Goal: Register for event/course

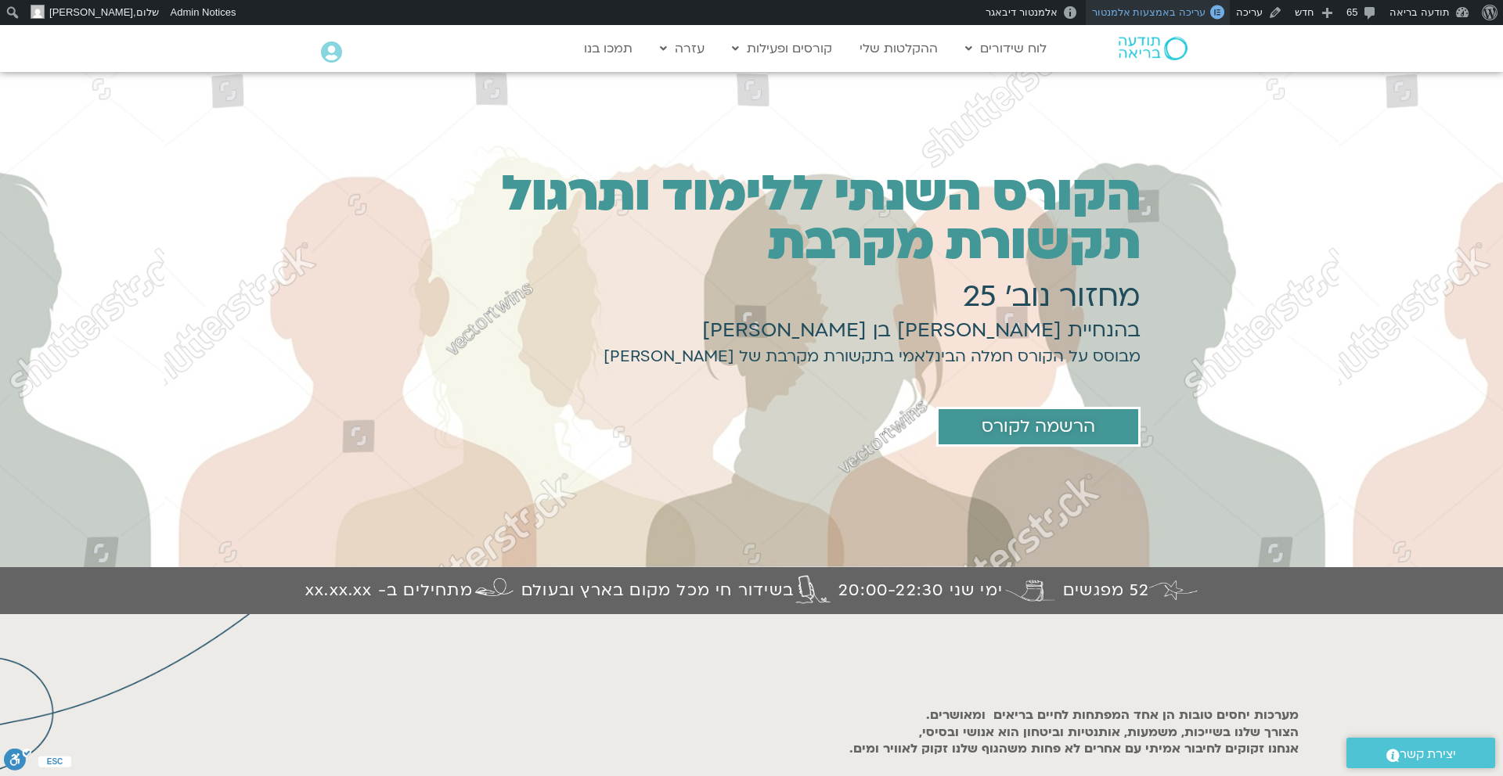
click at [1167, 13] on span "עריכה באמצעות אלמנטור" at bounding box center [1148, 12] width 113 height 12
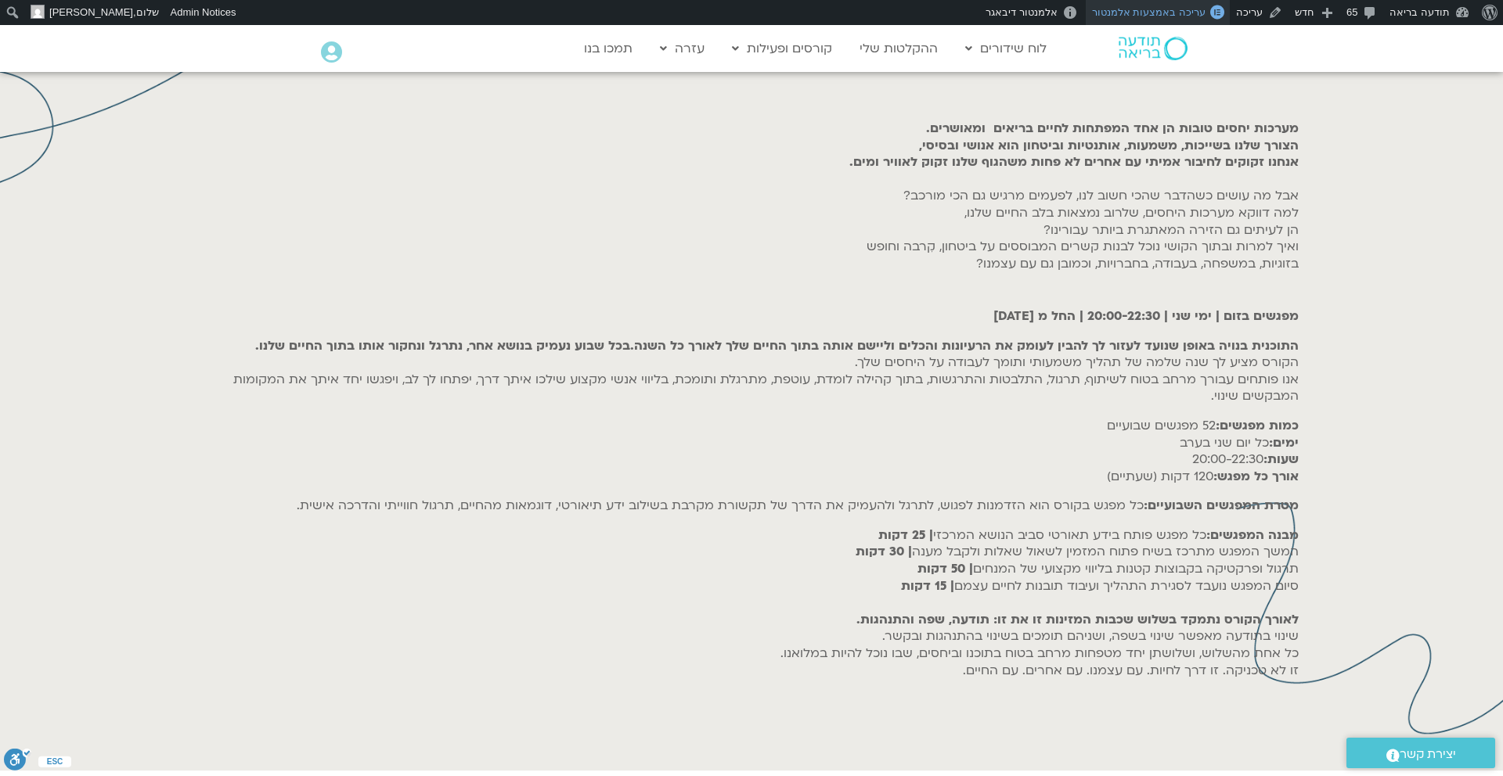
scroll to position [585, 0]
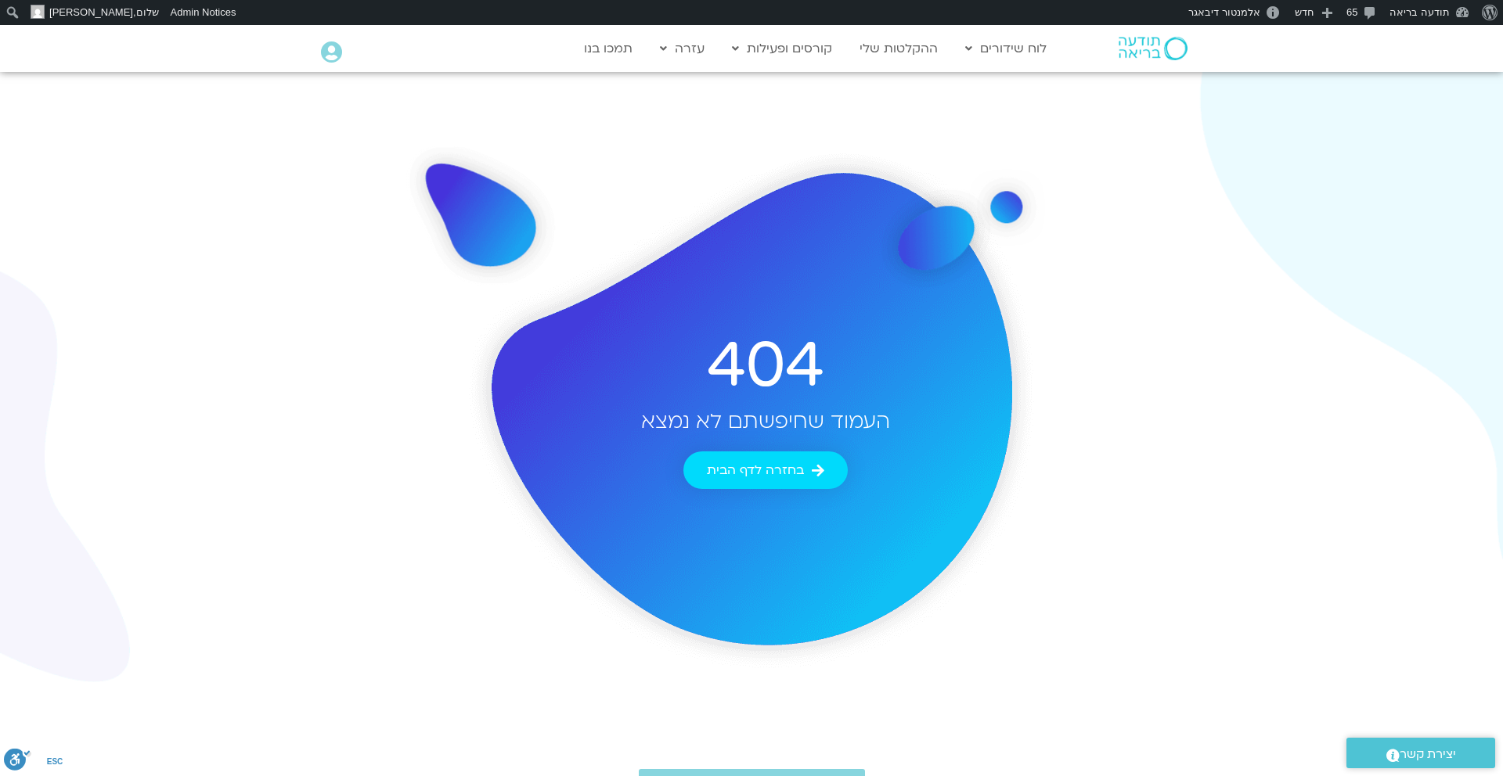
click at [1140, 51] on img at bounding box center [1152, 48] width 69 height 23
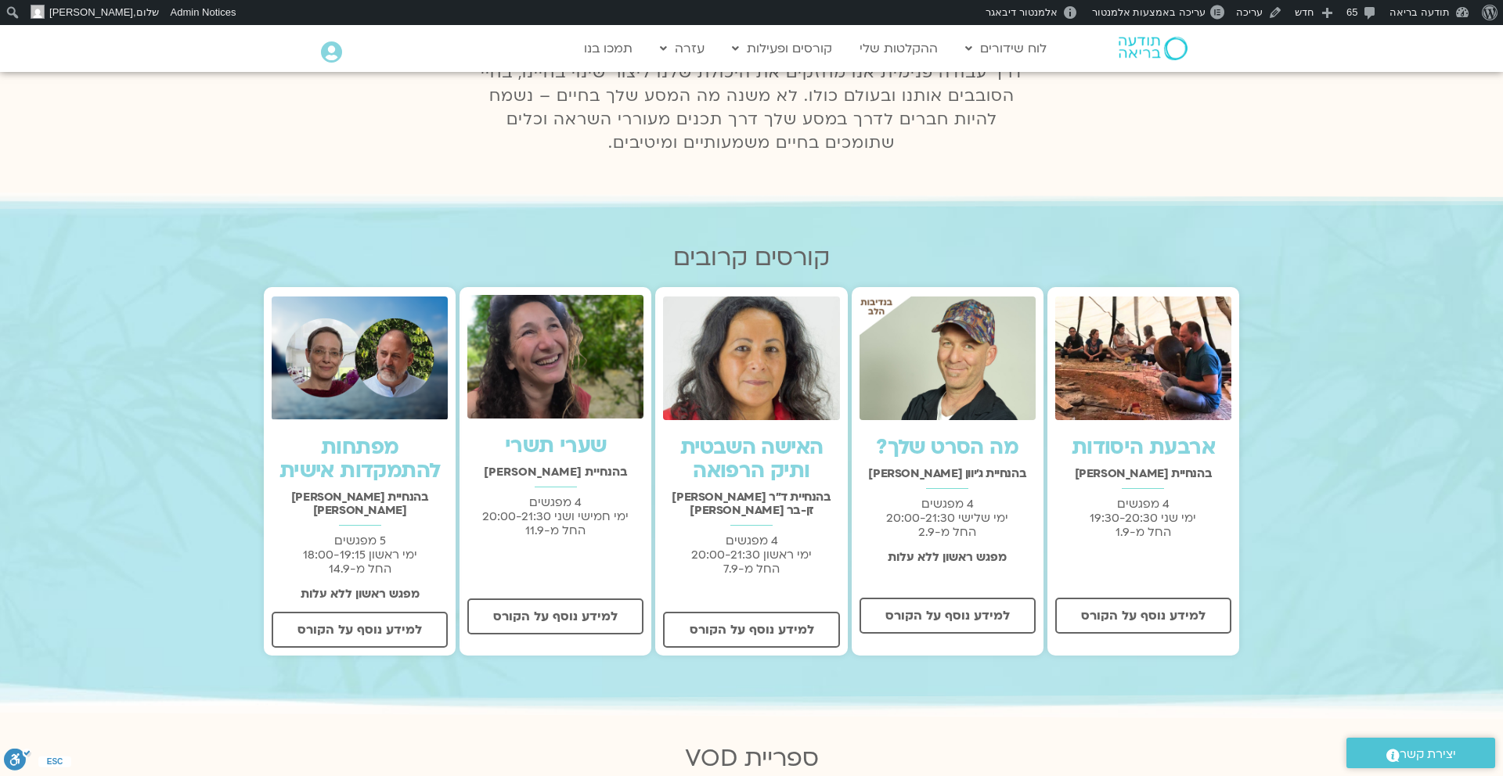
scroll to position [405, 0]
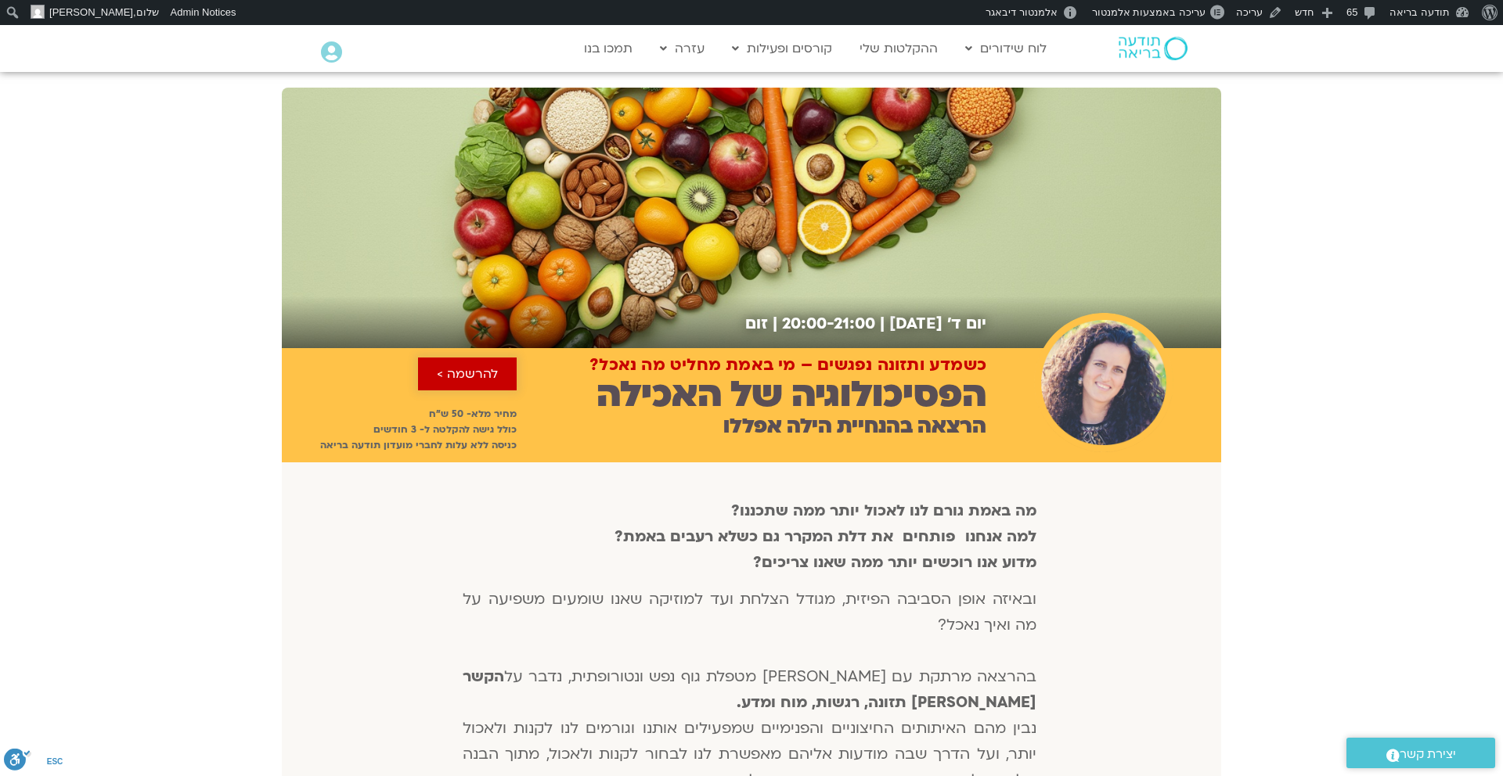
click at [452, 380] on span "להרשמה >" at bounding box center [467, 374] width 61 height 14
click at [1391, 232] on div "יום ד׳ [DATE] | 20:00-21:00 | זום" at bounding box center [751, 210] width 1503 height 276
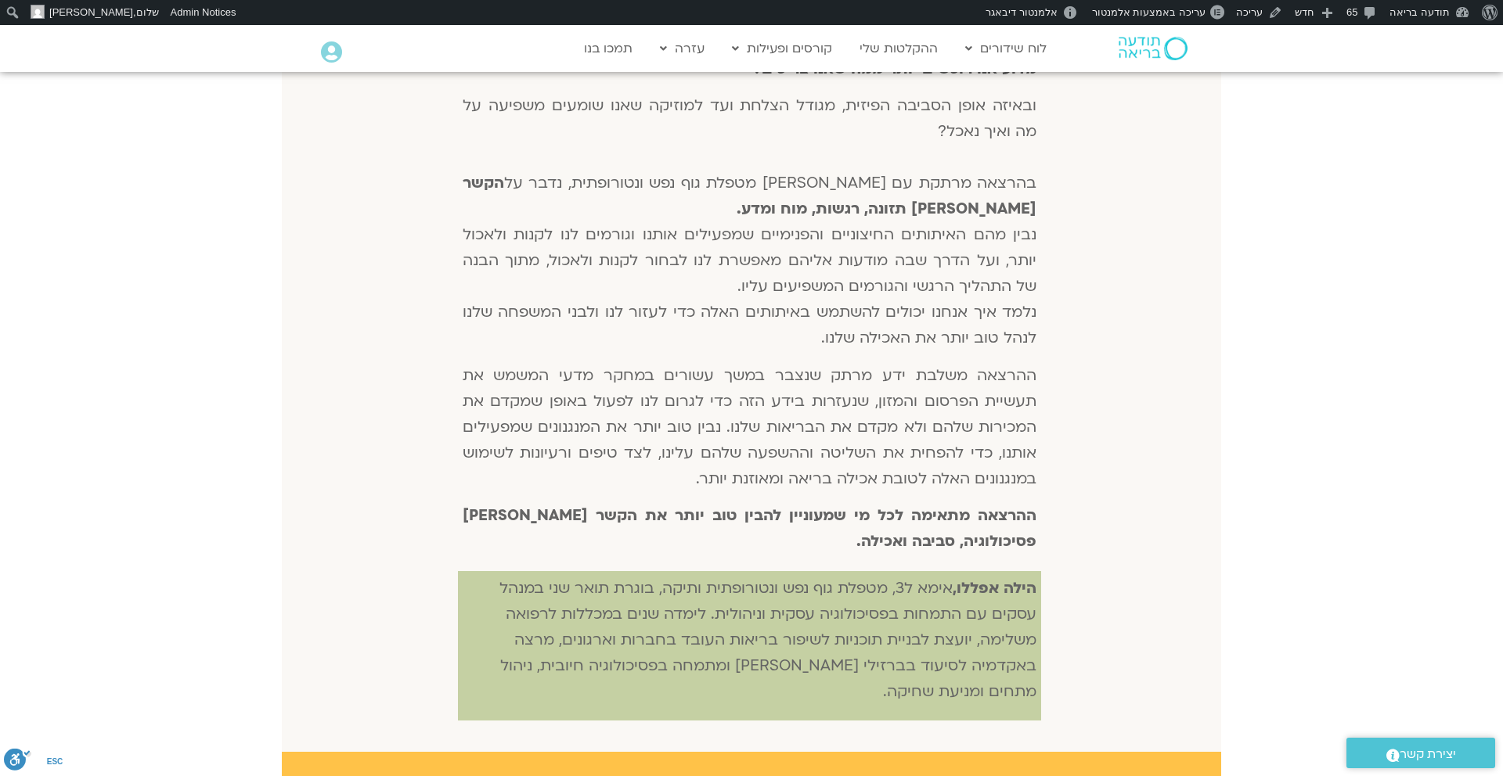
scroll to position [539, 0]
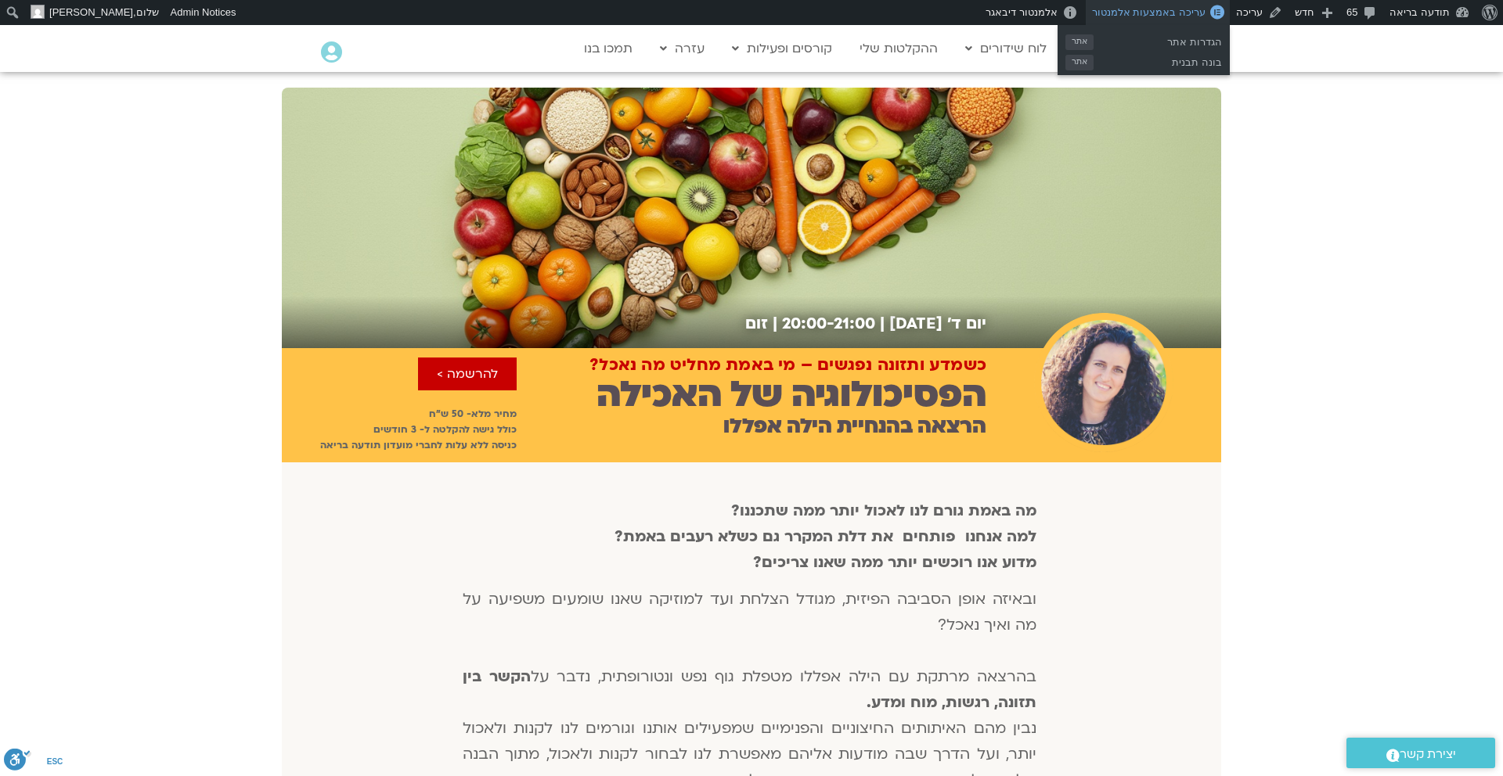
click at [1180, 16] on span "עריכה באמצעות אלמנטור" at bounding box center [1148, 12] width 113 height 12
